Goal: Task Accomplishment & Management: Manage account settings

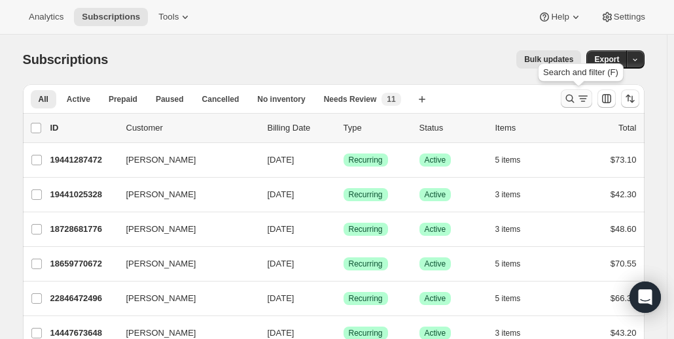
click at [576, 99] on icon "Search and filter results" at bounding box center [569, 98] width 13 height 13
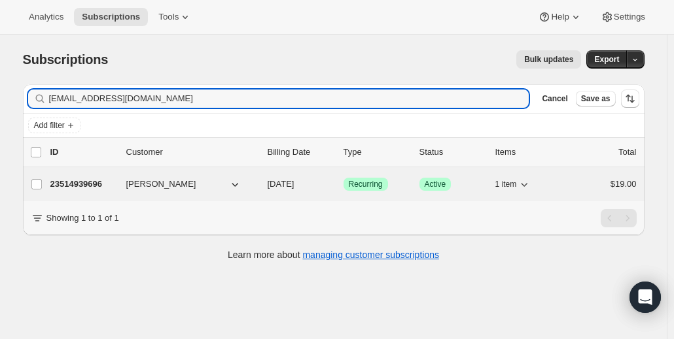
type input "[EMAIL_ADDRESS][DOMAIN_NAME]"
click at [85, 180] on p "23514939696" at bounding box center [82, 184] width 65 height 13
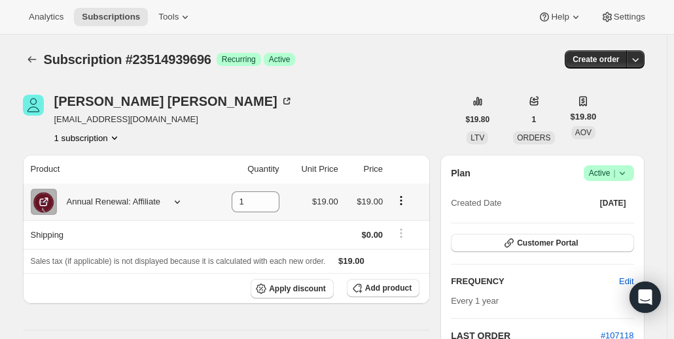
click at [170, 202] on div at bounding box center [174, 202] width 18 height 13
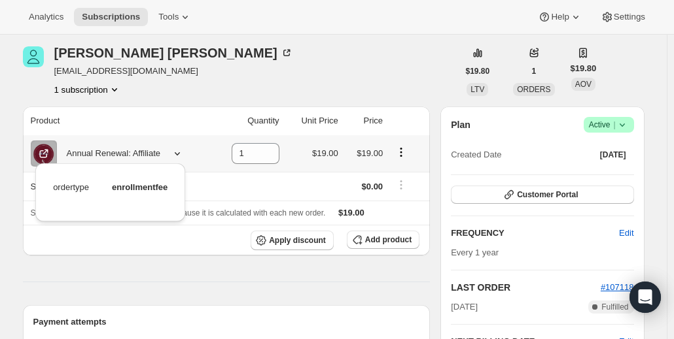
scroll to position [52, 0]
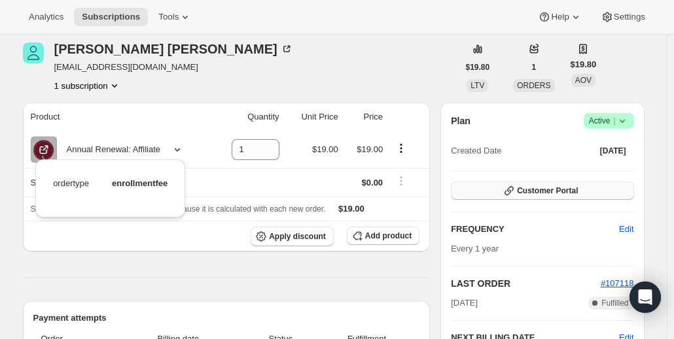
click at [568, 192] on span "Customer Portal" at bounding box center [547, 191] width 61 height 10
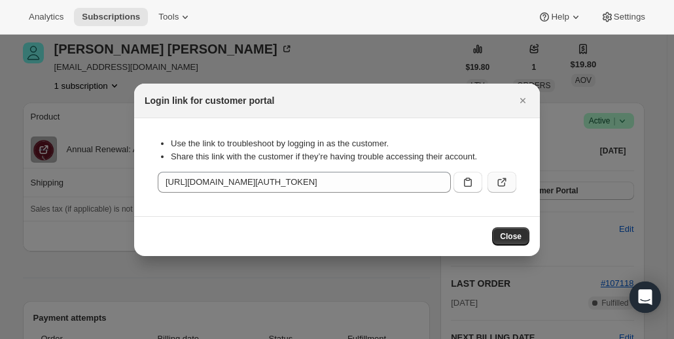
click at [504, 182] on icon ":rcb:" at bounding box center [501, 182] width 13 height 13
click at [507, 179] on icon ":rcb:" at bounding box center [501, 182] width 13 height 13
